Goal: Contribute content: Contribute content

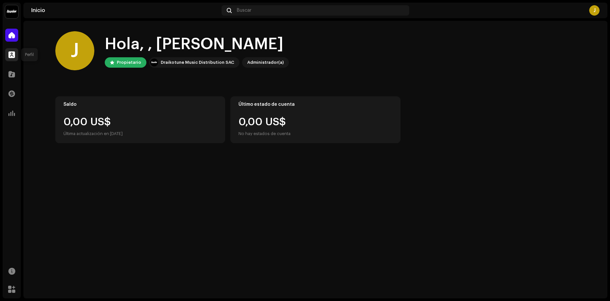
click at [14, 55] on span at bounding box center [11, 54] width 7 height 5
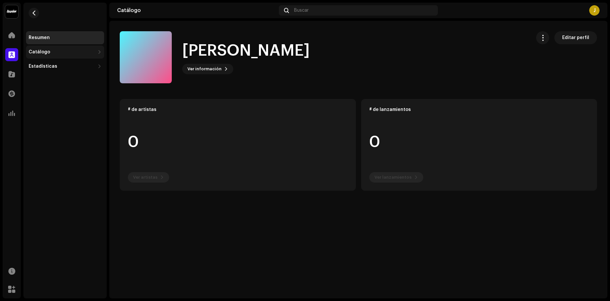
click at [44, 53] on div "Catálogo" at bounding box center [39, 51] width 21 height 5
click at [44, 69] on div "Lanzamientos" at bounding box center [65, 66] width 78 height 13
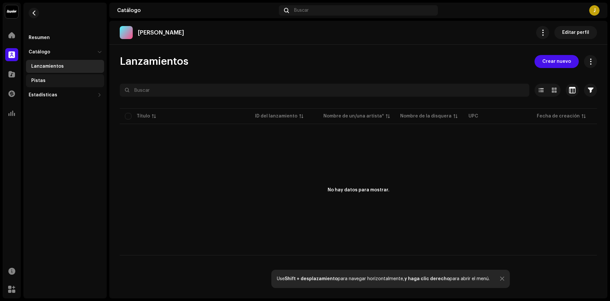
click at [50, 82] on div "Pistas" at bounding box center [66, 80] width 70 height 5
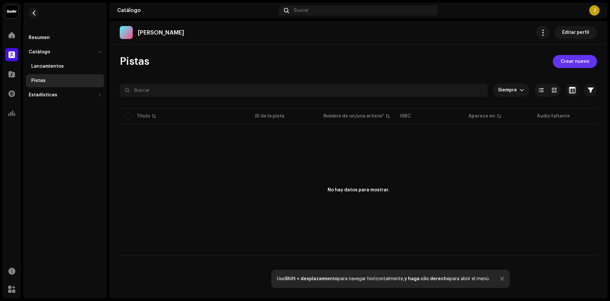
click at [575, 62] on span "Crear nuevo" at bounding box center [574, 61] width 29 height 13
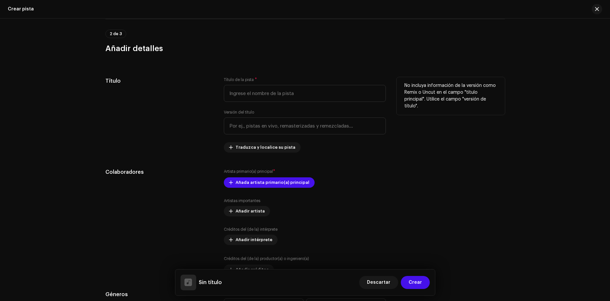
scroll to position [186, 0]
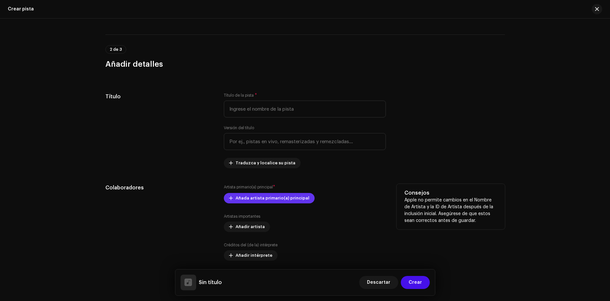
click at [269, 194] on span "Añada artista primario(a) principal" at bounding box center [272, 197] width 74 height 13
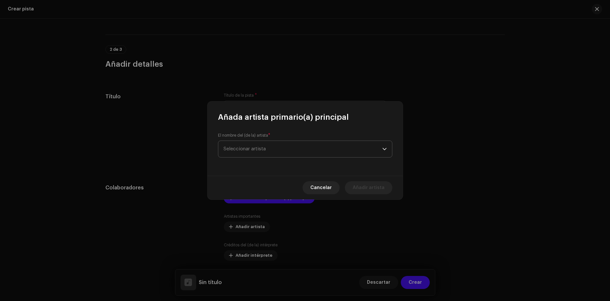
click at [286, 151] on span "Seleccionar artista" at bounding box center [302, 149] width 159 height 16
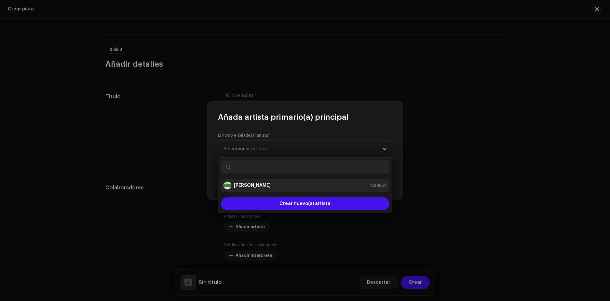
click at [269, 182] on div "[PERSON_NAME] 1523654" at bounding box center [304, 185] width 163 height 8
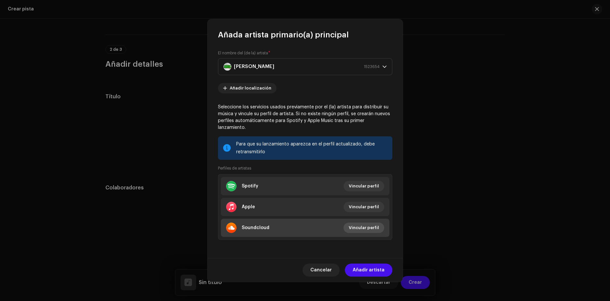
click at [366, 228] on span "Vincular perfil" at bounding box center [363, 227] width 30 height 13
